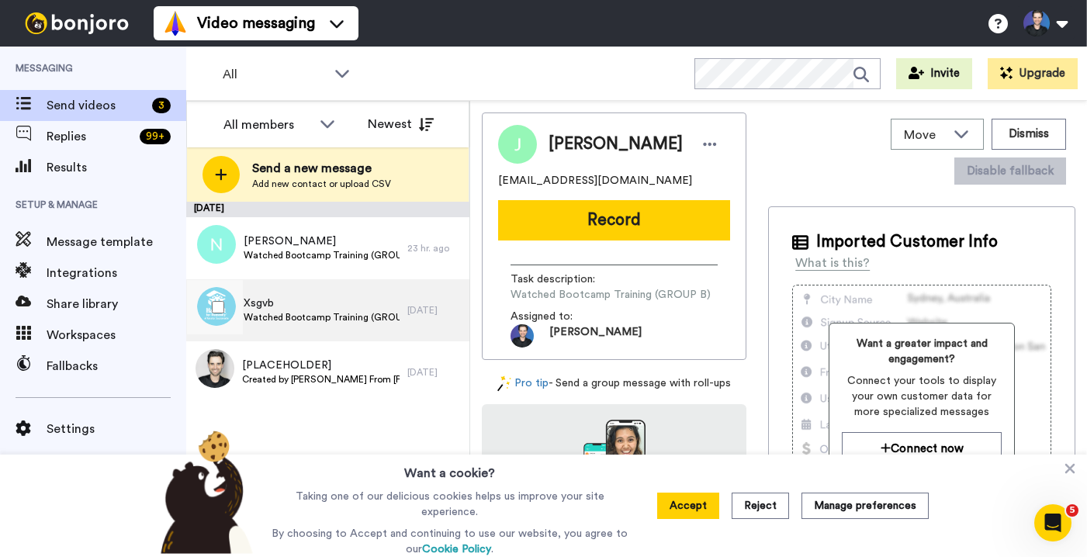
click at [348, 313] on span "Watched Bootcamp Training (GROUP A)" at bounding box center [322, 317] width 156 height 12
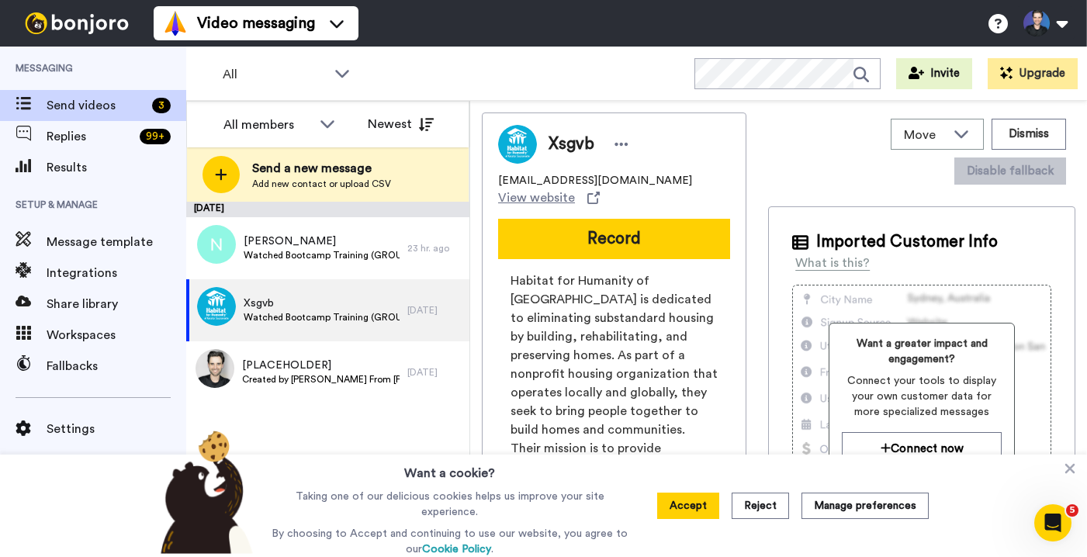
click at [574, 391] on span "Habitat for Humanity of Greater Sacramento is dedicated to eliminating substand…" at bounding box center [613, 392] width 207 height 242
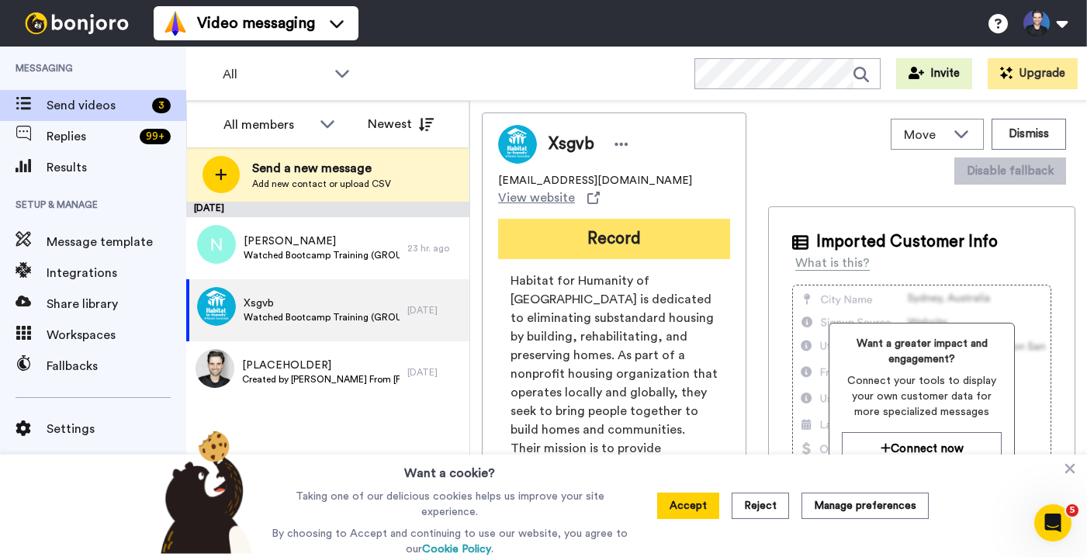
click at [617, 225] on button "Record" at bounding box center [614, 239] width 232 height 40
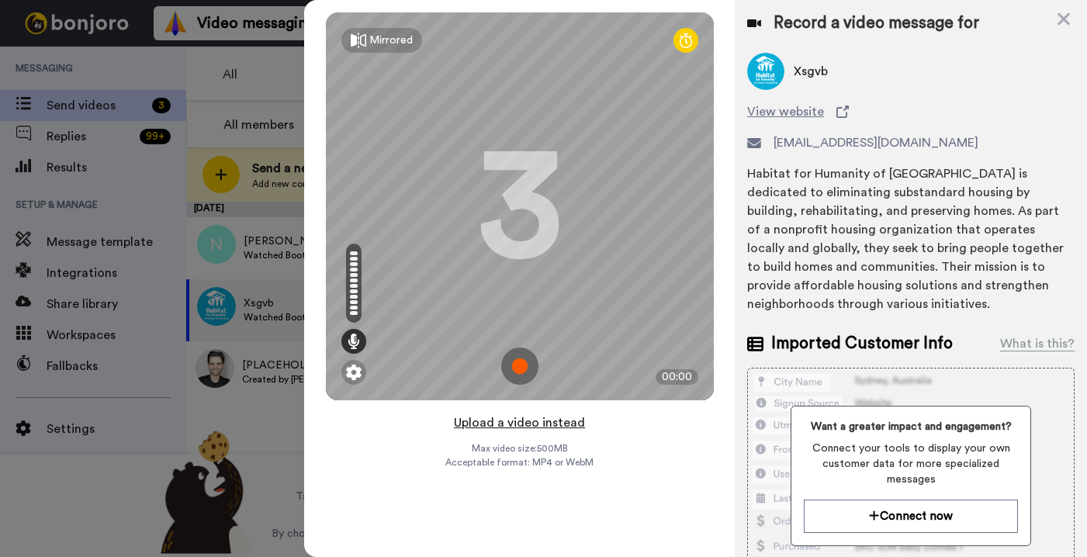
click at [579, 426] on button "Upload a video instead" at bounding box center [519, 423] width 140 height 20
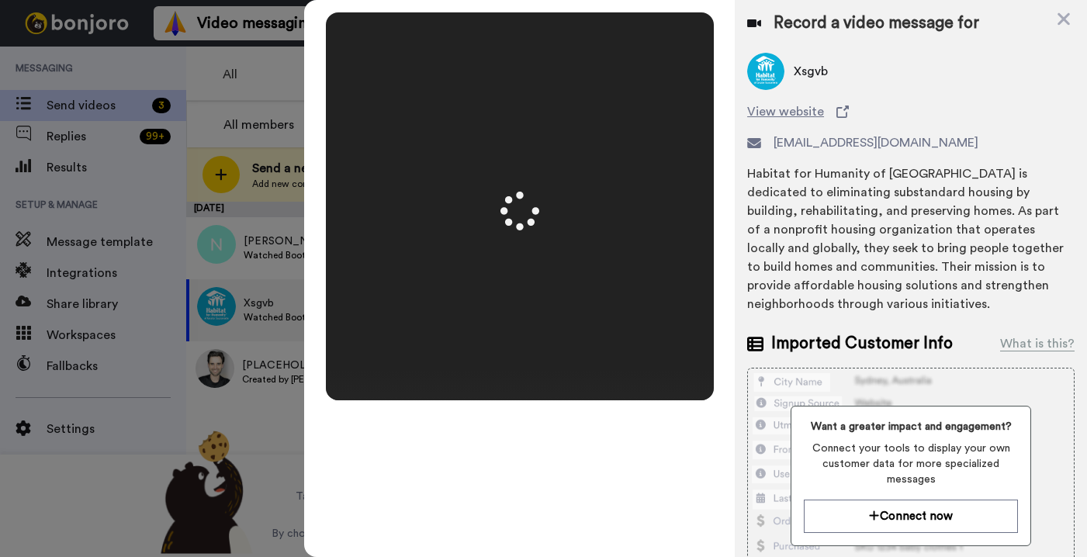
click at [745, 297] on div "Record a video message for Xsgvb View website agambino@habitatgreatersac.org Ha…" at bounding box center [910, 380] width 352 height 761
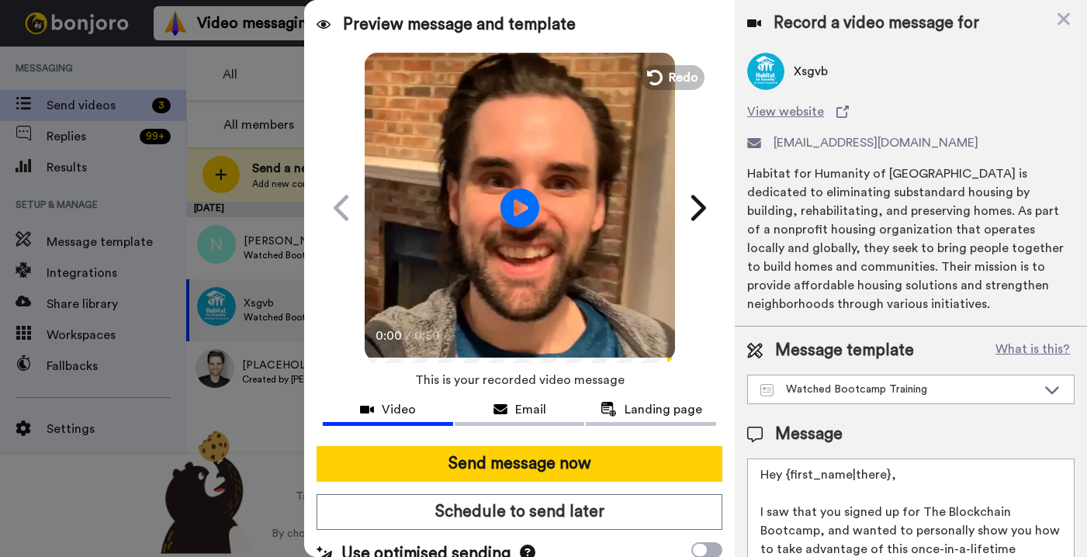
click at [615, 230] on video at bounding box center [520, 205] width 310 height 310
click at [523, 268] on video at bounding box center [520, 205] width 310 height 310
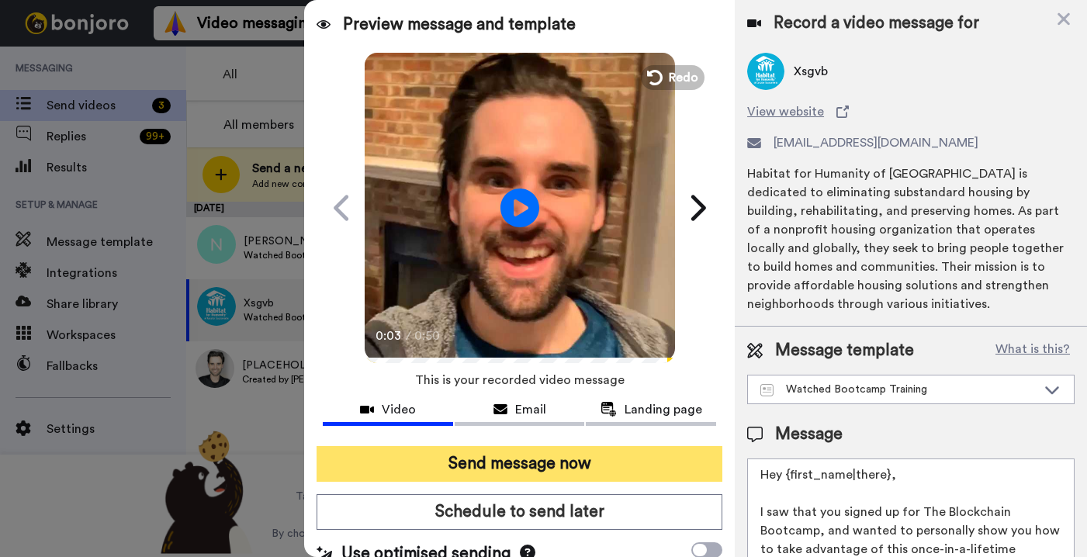
click at [589, 462] on button "Send message now" at bounding box center [519, 464] width 406 height 36
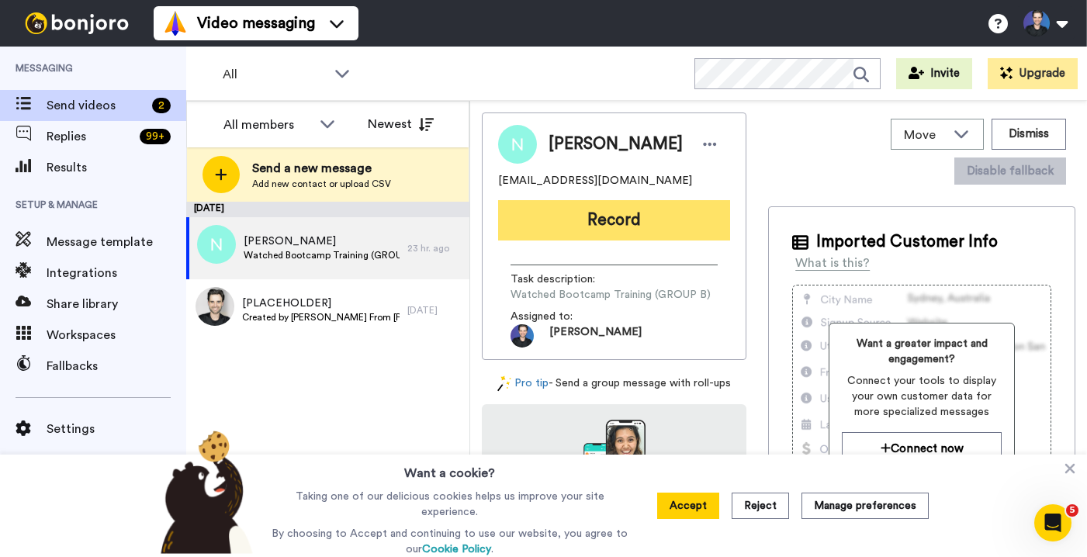
click at [567, 210] on button "Record" at bounding box center [614, 220] width 232 height 40
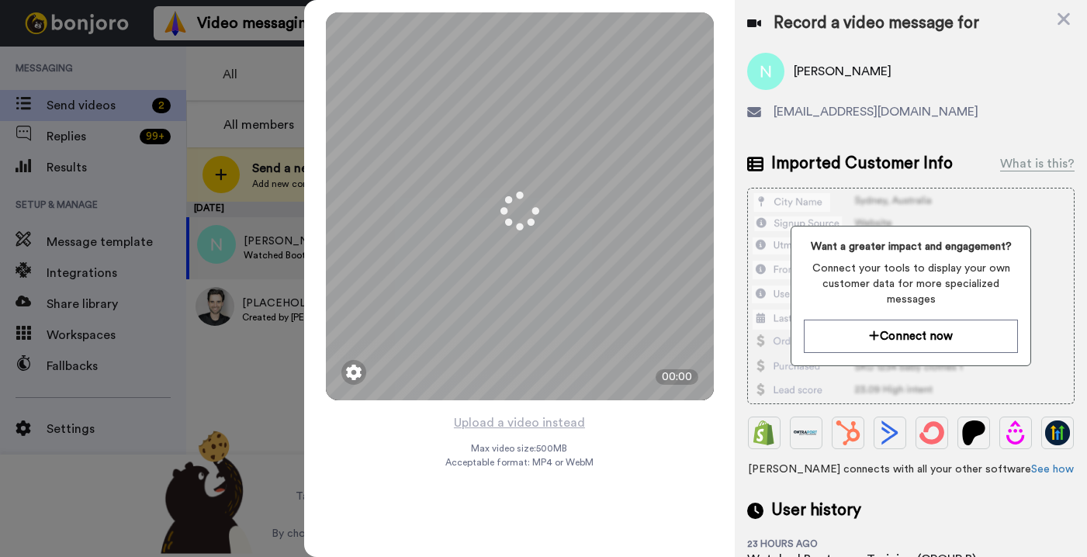
click at [626, 418] on div "Mirrored Redo 3 00:00 Upload a video instead Max video size: 500 MB Acceptable …" at bounding box center [519, 278] width 430 height 557
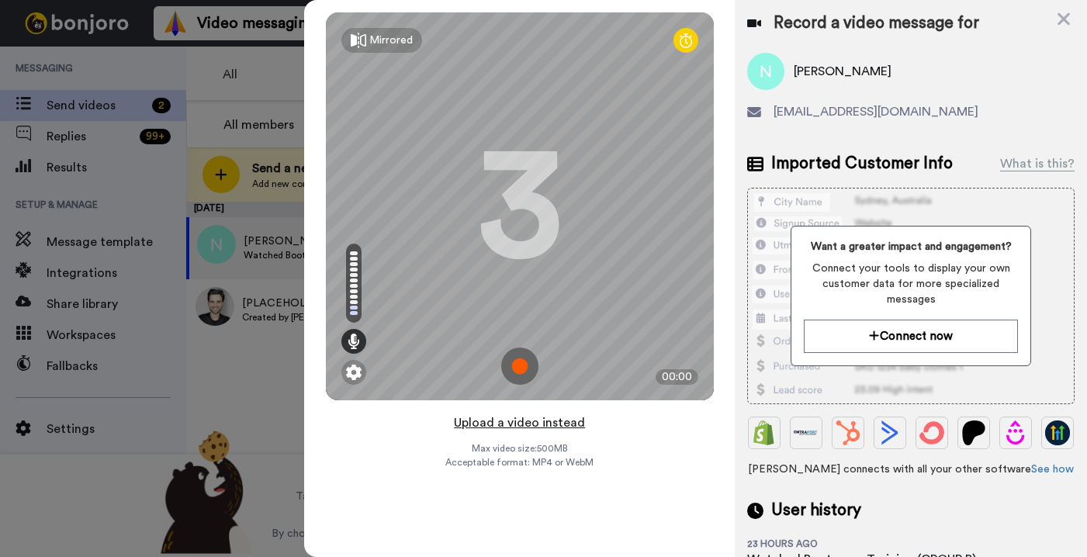
click at [551, 420] on button "Upload a video instead" at bounding box center [519, 423] width 140 height 20
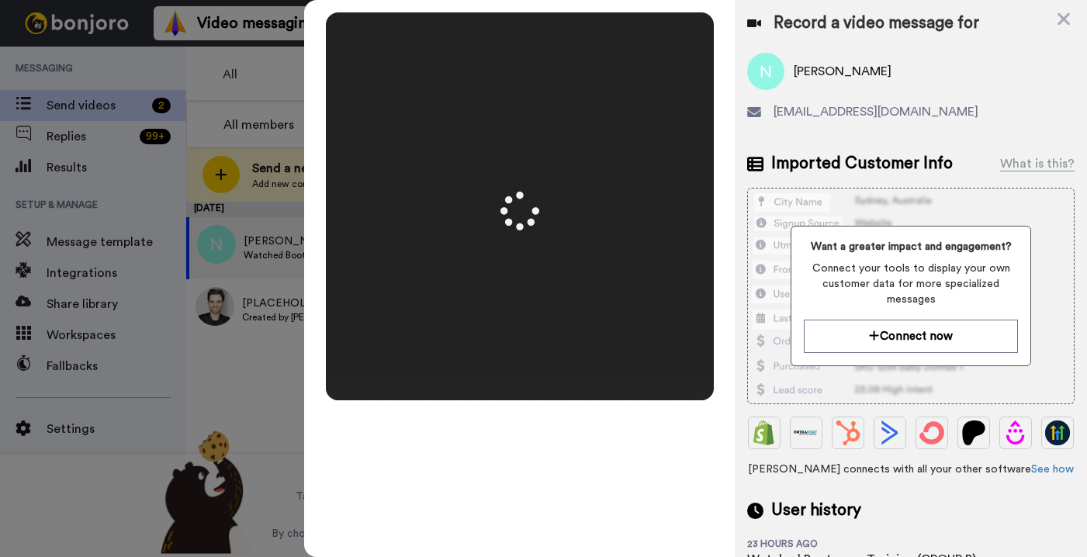
click at [744, 378] on div "Record a video message for Najma najmakhatun0999@gmail.com Imported Customer In…" at bounding box center [910, 290] width 352 height 581
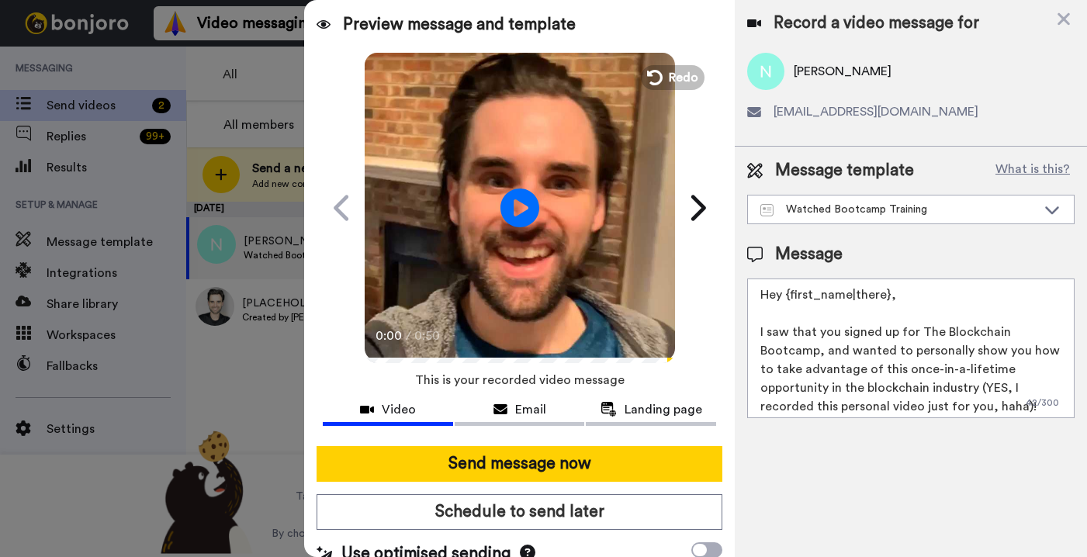
click at [451, 274] on video at bounding box center [520, 205] width 310 height 310
click at [515, 295] on video at bounding box center [520, 205] width 310 height 310
drag, startPoint x: 578, startPoint y: 469, endPoint x: 557, endPoint y: 434, distance: 40.7
click at [579, 469] on button "Send message now" at bounding box center [519, 464] width 406 height 36
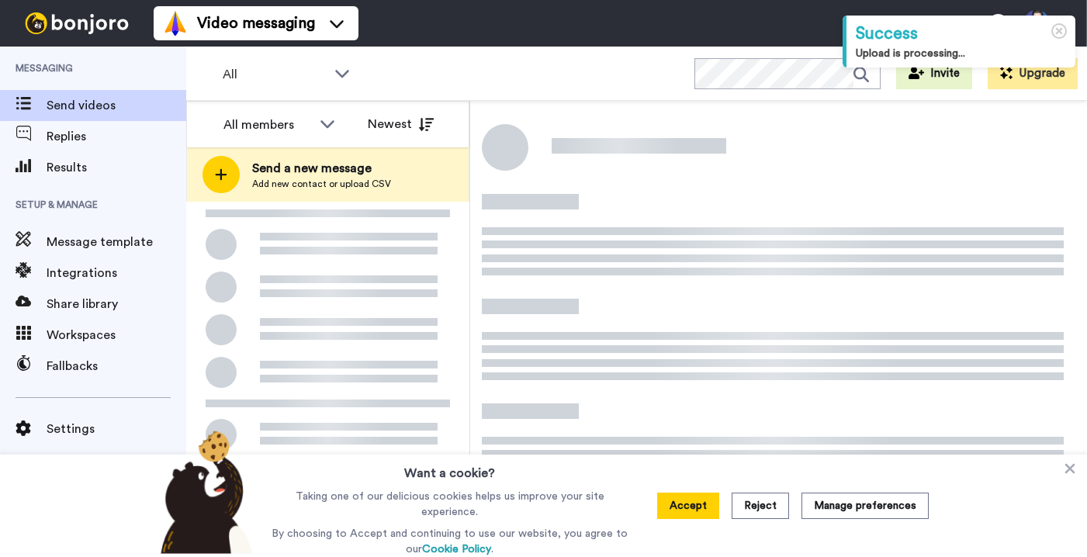
scroll to position [12, 0]
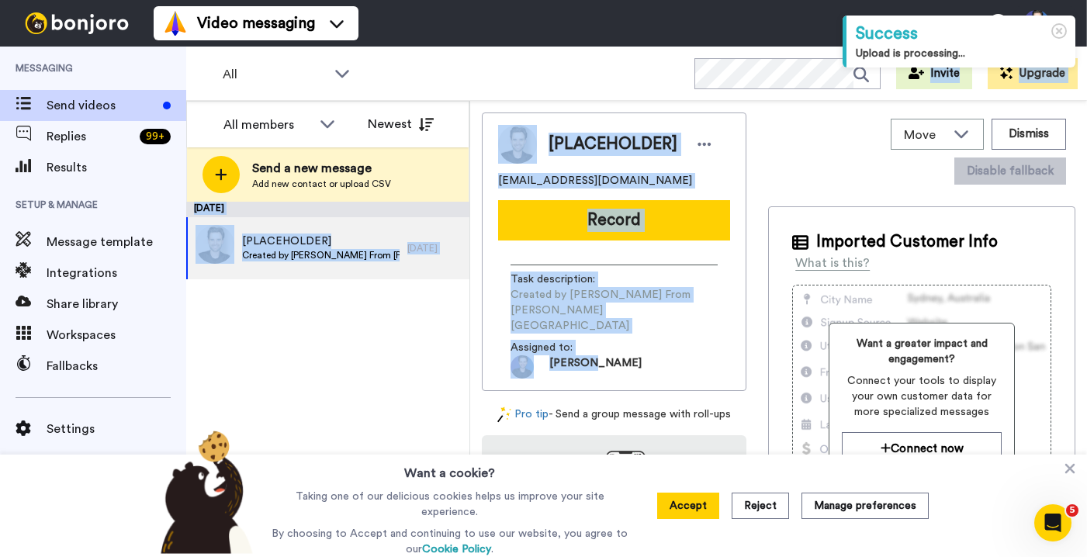
drag, startPoint x: 638, startPoint y: 323, endPoint x: 455, endPoint y: 85, distance: 300.3
click at [455, 85] on div "All WORKSPACES View all All Default Bootcamp Onboarding Blockchain Mastery Univ…" at bounding box center [636, 302] width 900 height 510
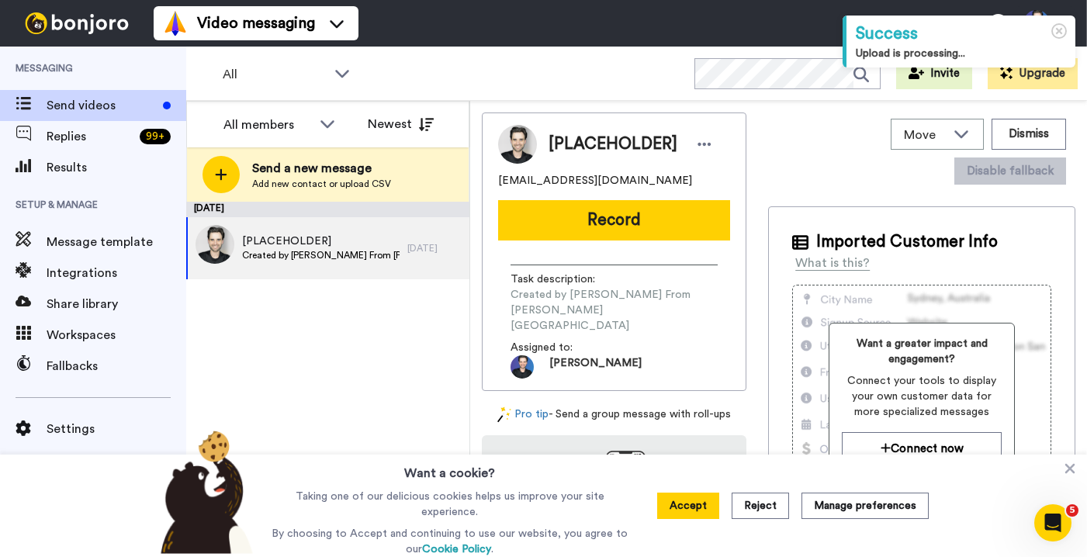
click at [455, 60] on div "All WORKSPACES View all All Default Bootcamp Onboarding Blockchain Mastery Univ…" at bounding box center [636, 74] width 900 height 54
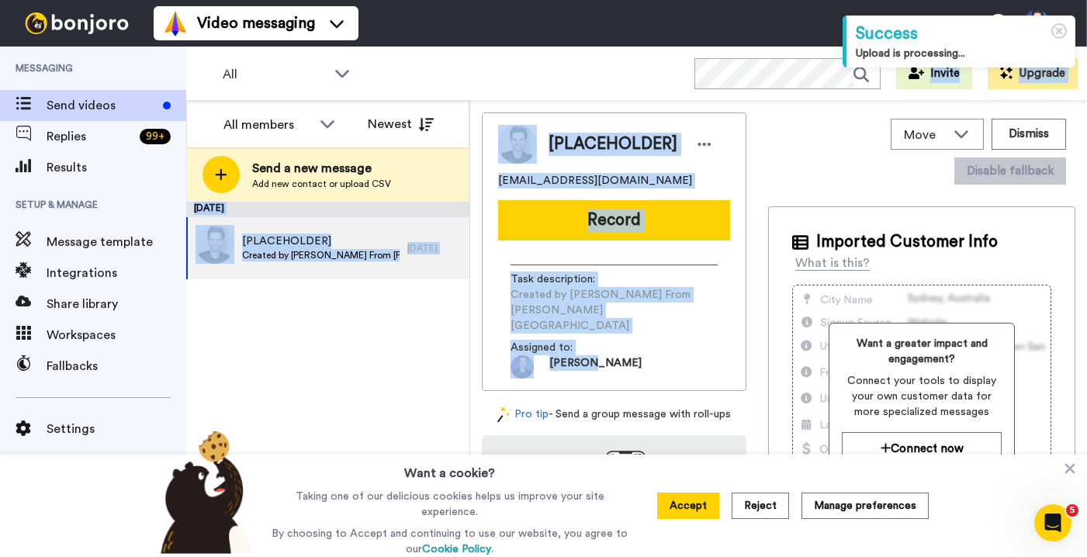
drag, startPoint x: 455, startPoint y: 60, endPoint x: 608, endPoint y: 340, distance: 319.0
click at [608, 340] on div "All WORKSPACES View all All Default Bootcamp Onboarding Blockchain Mastery Univ…" at bounding box center [636, 302] width 900 height 510
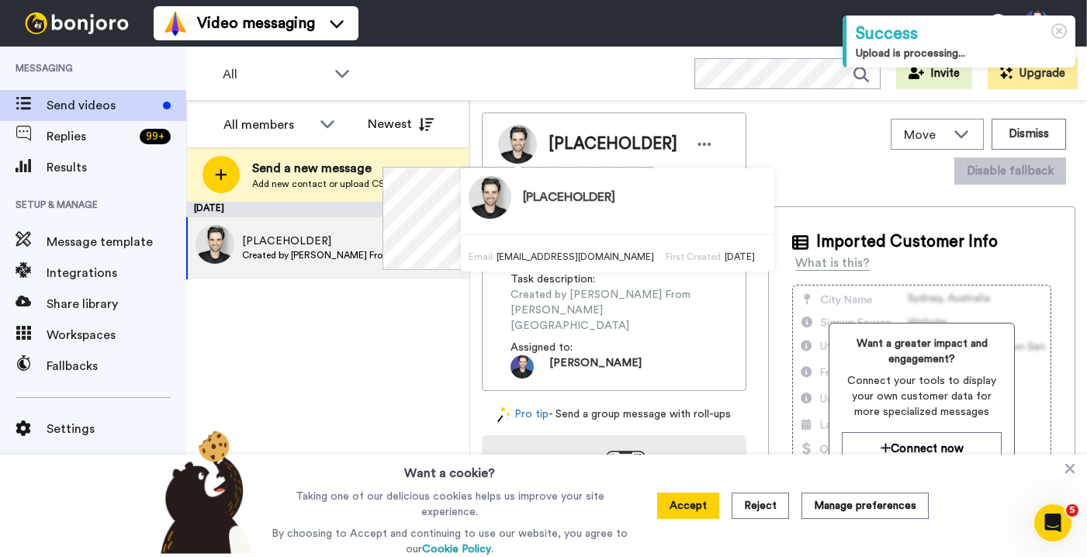
click at [613, 355] on span "[PERSON_NAME]" at bounding box center [583, 366] width 147 height 23
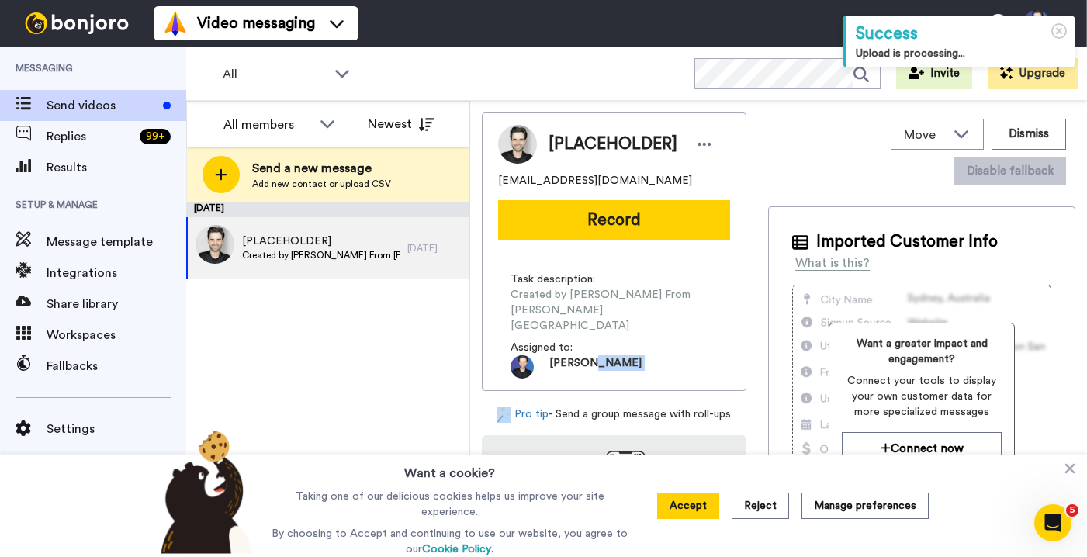
drag, startPoint x: 613, startPoint y: 346, endPoint x: 492, endPoint y: 131, distance: 246.2
click at [573, 274] on div "Task description : Created by [PERSON_NAME] [PERSON_NAME] University Assigned t…" at bounding box center [613, 321] width 207 height 114
click at [474, 91] on div "All WORKSPACES View all All Default Bootcamp Onboarding Blockchain Mastery Univ…" at bounding box center [636, 74] width 900 height 54
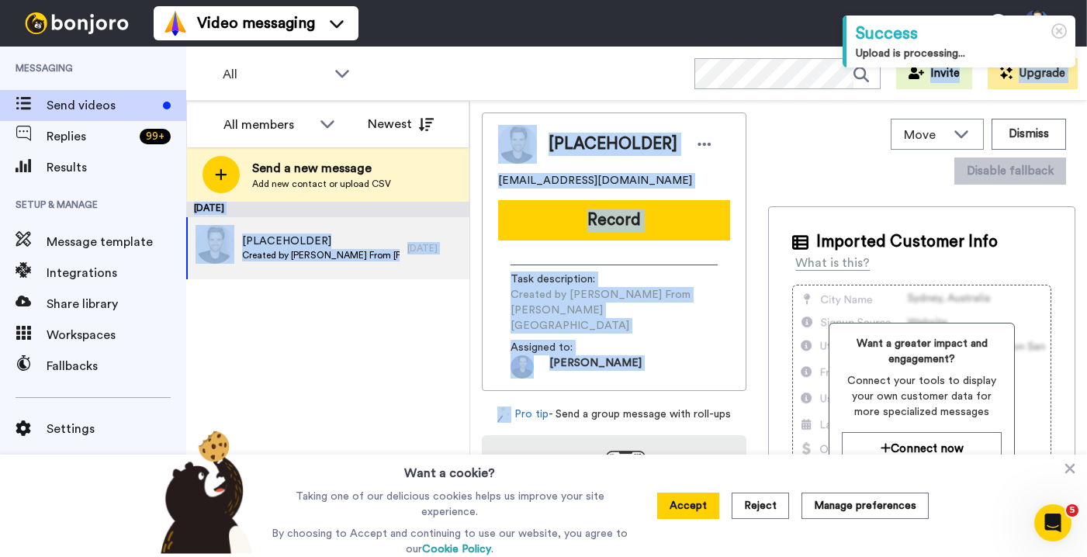
drag, startPoint x: 481, startPoint y: 74, endPoint x: 643, endPoint y: 379, distance: 345.9
click at [643, 379] on div "All WORKSPACES View all All Default Bootcamp Onboarding Blockchain Mastery Univ…" at bounding box center [636, 302] width 900 height 510
click at [643, 380] on div "[PLACEHOLDER] [EMAIL_ADDRESS][DOMAIN_NAME] Record Task description : Created by…" at bounding box center [614, 267] width 264 height 310
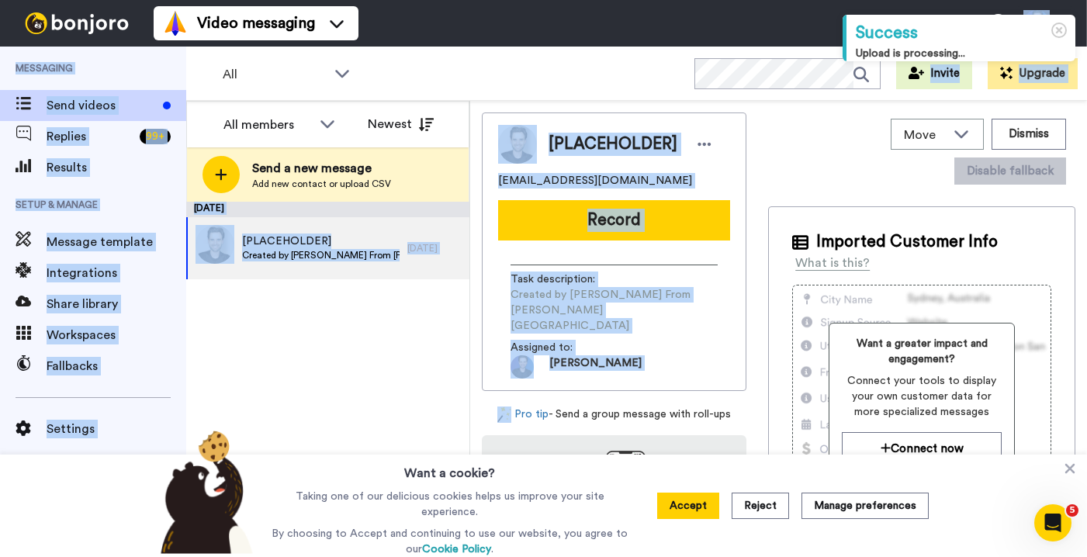
drag, startPoint x: 643, startPoint y: 380, endPoint x: 496, endPoint y: 34, distance: 375.7
click at [496, 34] on div "Video messaging Switch to Video messaging Testimonials Settings Discover Help &…" at bounding box center [543, 278] width 1087 height 557
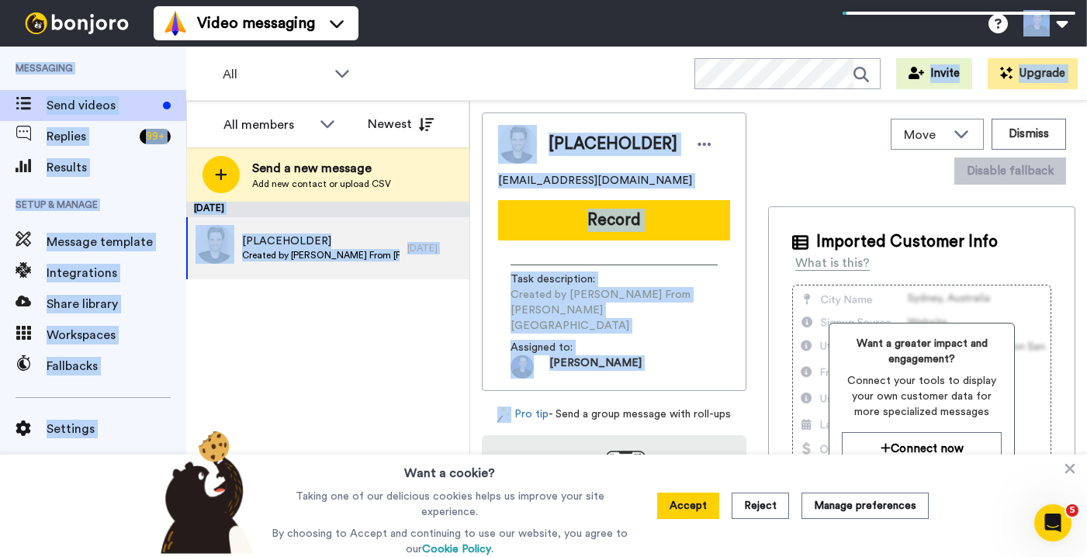
click at [506, 76] on div "All WORKSPACES View all All Default Bootcamp Onboarding Blockchain Mastery Univ…" at bounding box center [636, 74] width 900 height 54
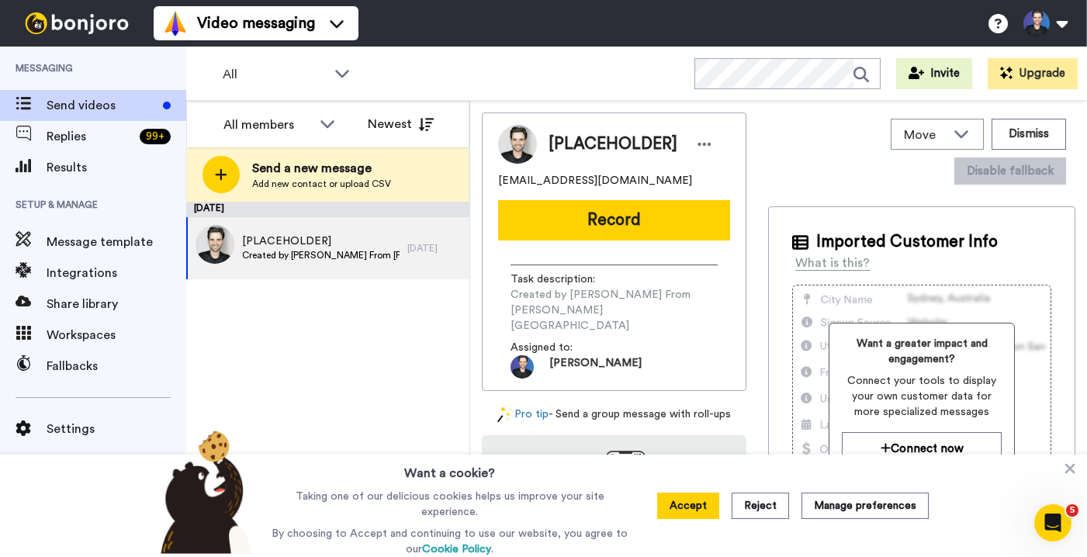
click at [506, 76] on div "All WORKSPACES View all All Default Bootcamp Onboarding Blockchain Mastery Univ…" at bounding box center [636, 74] width 900 height 54
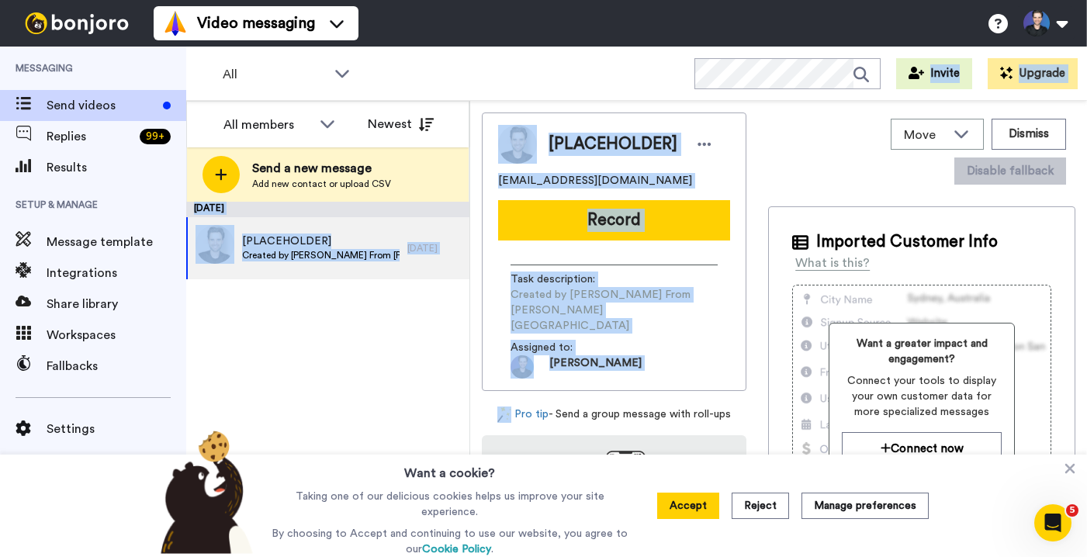
drag, startPoint x: 505, startPoint y: 57, endPoint x: 677, endPoint y: 347, distance: 337.3
click at [677, 347] on div "All WORKSPACES View all All Default Bootcamp Onboarding Blockchain Mastery Univ…" at bounding box center [636, 302] width 900 height 510
click at [677, 347] on div "Assigned to: [PERSON_NAME]" at bounding box center [613, 359] width 207 height 39
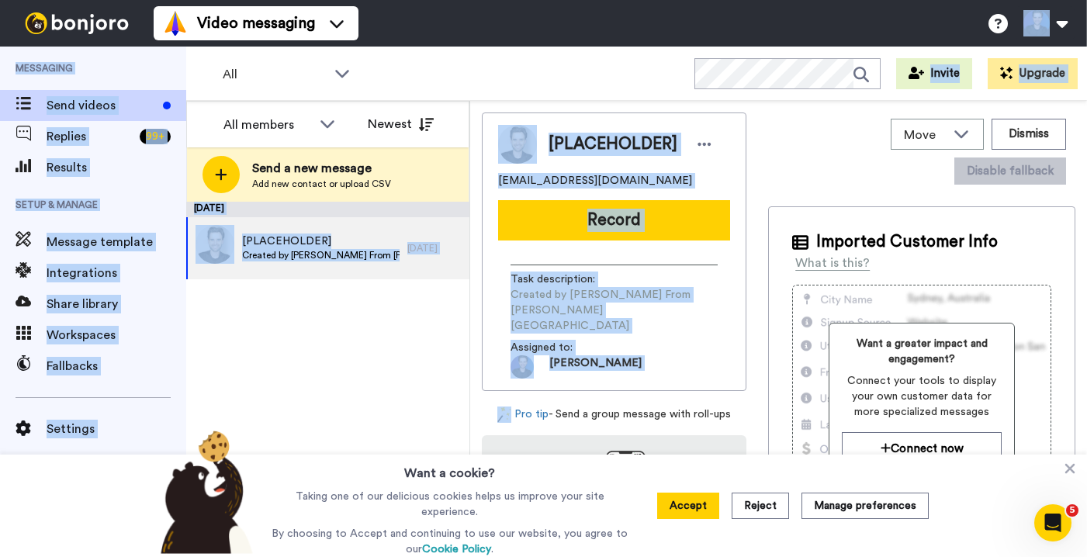
drag, startPoint x: 677, startPoint y: 347, endPoint x: 422, endPoint y: -9, distance: 438.6
click at [422, 0] on html "Success Upload is processing... Video messaging Switch to Video messaging Testi…" at bounding box center [543, 278] width 1087 height 557
click at [481, 65] on div "All WORKSPACES View all All Default Bootcamp Onboarding Blockchain Mastery Univ…" at bounding box center [636, 74] width 900 height 54
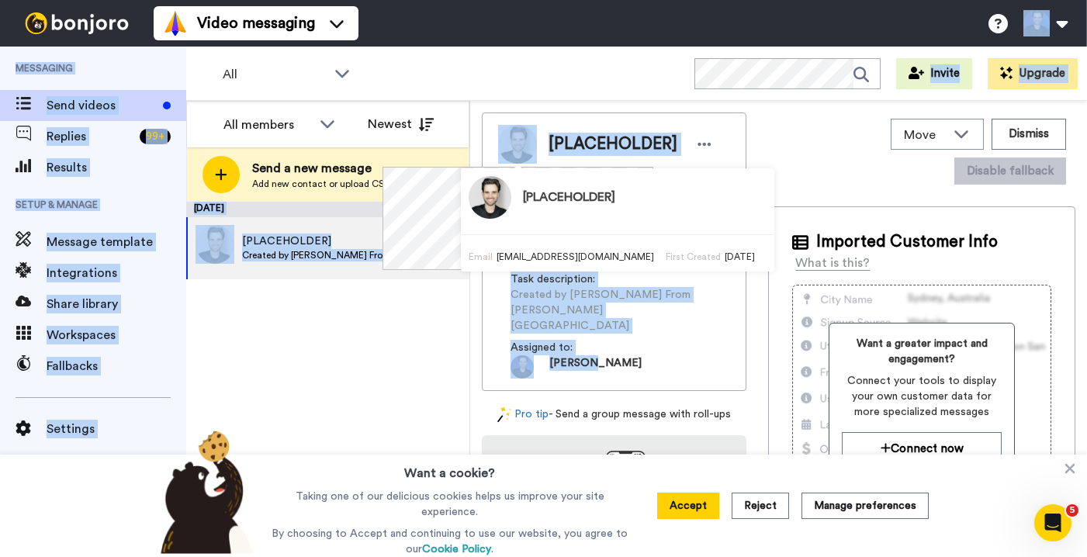
drag, startPoint x: 477, startPoint y: 29, endPoint x: 633, endPoint y: 371, distance: 375.2
click at [633, 371] on div "Video messaging Switch to Video messaging Testimonials Settings Discover Help &…" at bounding box center [543, 278] width 1087 height 557
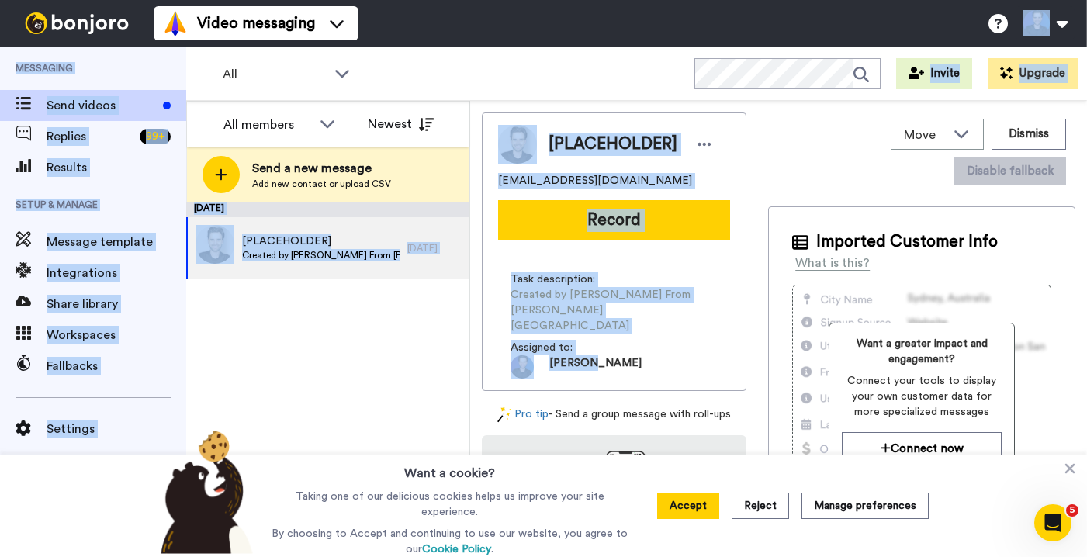
click at [634, 371] on div "[PLACEHOLDER] [EMAIL_ADDRESS][DOMAIN_NAME] Record Task description : Created by…" at bounding box center [614, 251] width 264 height 278
drag, startPoint x: 634, startPoint y: 371, endPoint x: 454, endPoint y: 5, distance: 407.9
click at [454, 5] on div "Video messaging Switch to Video messaging Testimonials Settings Discover Help &…" at bounding box center [543, 278] width 1087 height 557
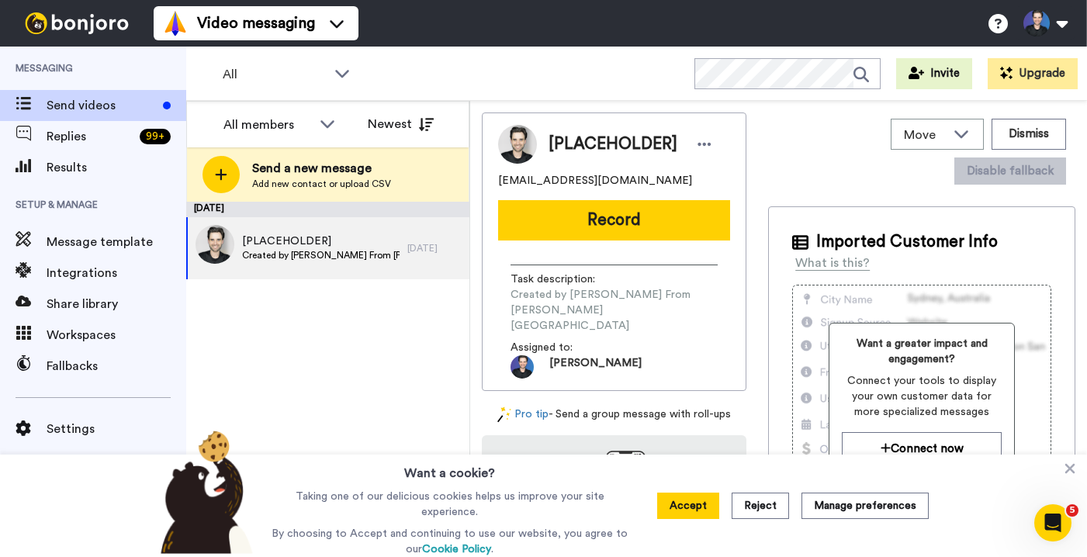
click at [475, 12] on div "Video messaging Switch to Video messaging Testimonials Settings Discover Help &…" at bounding box center [620, 23] width 933 height 47
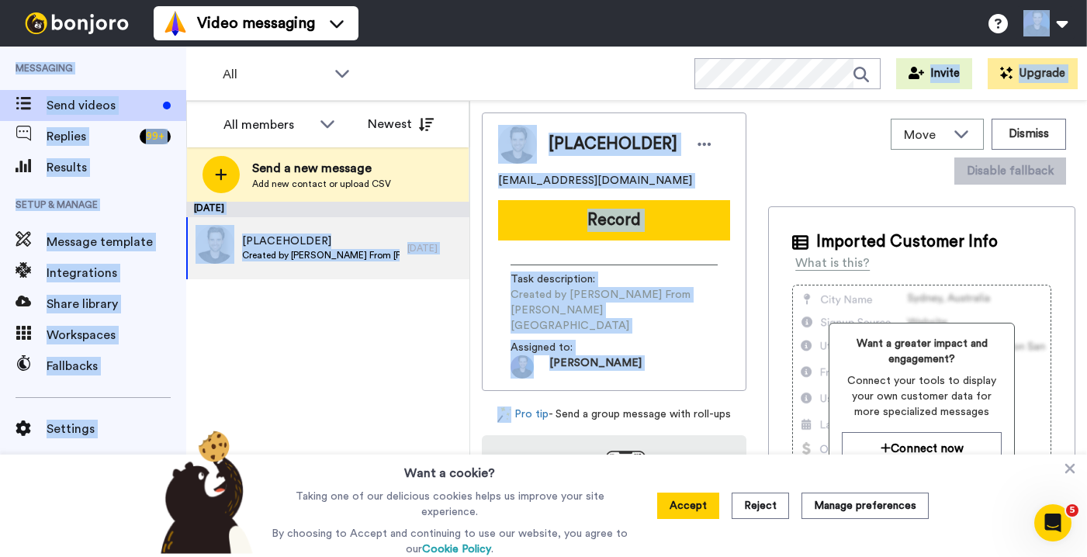
drag, startPoint x: 471, startPoint y: 5, endPoint x: 634, endPoint y: 384, distance: 413.1
click at [634, 384] on div "Video messaging Switch to Video messaging Testimonials Settings Discover Help &…" at bounding box center [543, 278] width 1087 height 557
click at [636, 383] on div "[PLACEHOLDER] [EMAIL_ADDRESS][DOMAIN_NAME] Record Task description : Created by…" at bounding box center [614, 267] width 264 height 310
drag, startPoint x: 636, startPoint y: 382, endPoint x: 440, endPoint y: -19, distance: 446.4
click at [440, 0] on html "Success Upload is processing... Video messaging Switch to Video messaging Testi…" at bounding box center [543, 278] width 1087 height 557
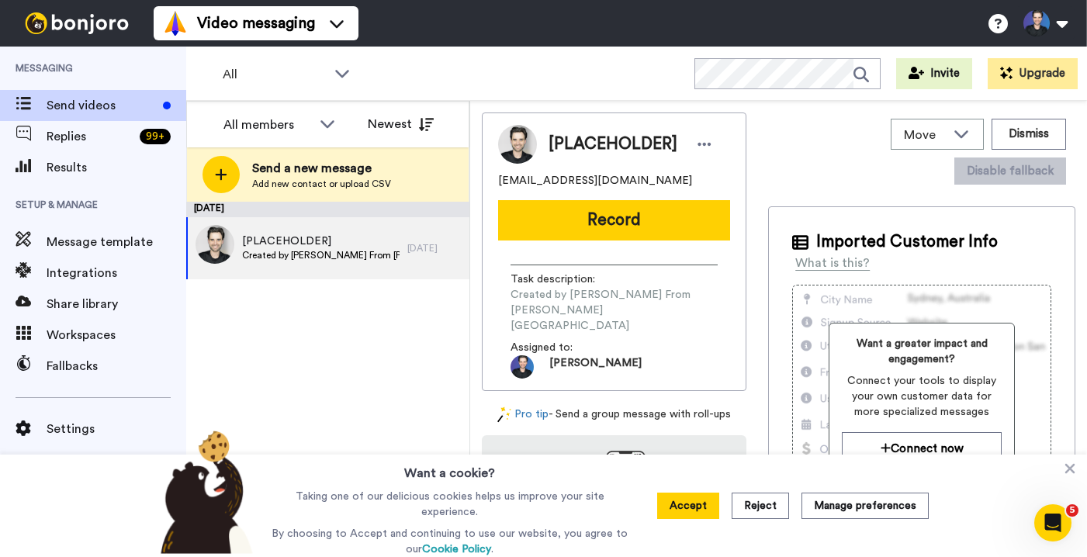
drag, startPoint x: 505, startPoint y: 32, endPoint x: 424, endPoint y: 1, distance: 86.4
click at [506, 33] on div "Video messaging Switch to Video messaging Testimonials Settings Discover Help &…" at bounding box center [620, 23] width 933 height 47
drag, startPoint x: 647, startPoint y: 179, endPoint x: 485, endPoint y: 182, distance: 162.1
click at [485, 182] on div "[PLACEHOLDER] [EMAIL_ADDRESS][DOMAIN_NAME] Record Task description : Created by…" at bounding box center [614, 251] width 264 height 278
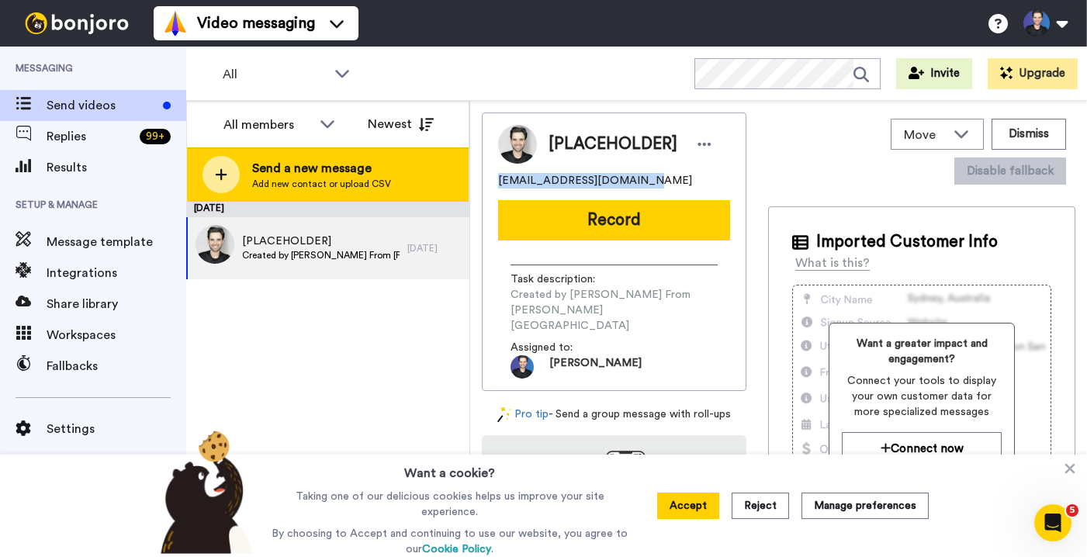
copy span "[EMAIL_ADDRESS][DOMAIN_NAME]"
click at [444, 165] on div "Send a new message Add new contact or upload CSV" at bounding box center [328, 174] width 282 height 54
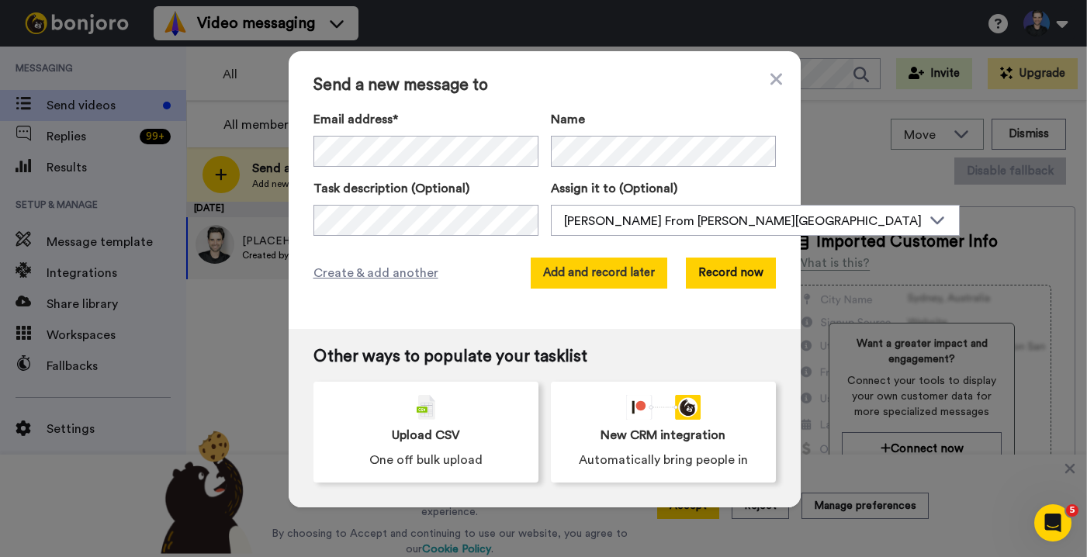
click at [629, 264] on button "Add and record later" at bounding box center [598, 272] width 137 height 31
